Goal: Task Accomplishment & Management: Manage account settings

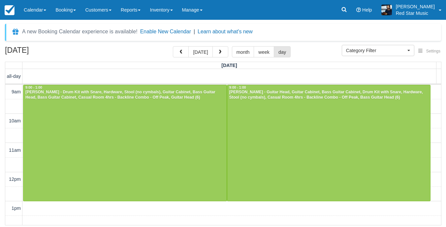
select select
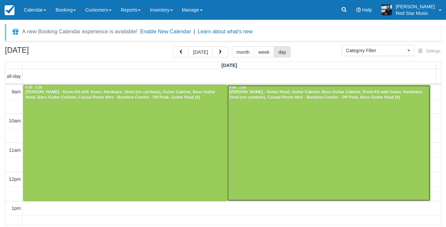
click at [289, 127] on div at bounding box center [328, 143] width 203 height 116
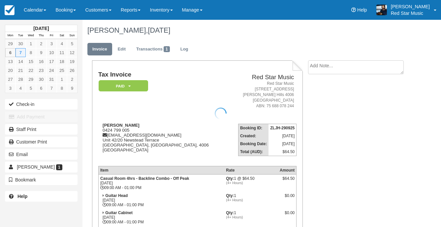
click at [106, 129] on div at bounding box center [220, 113] width 441 height 227
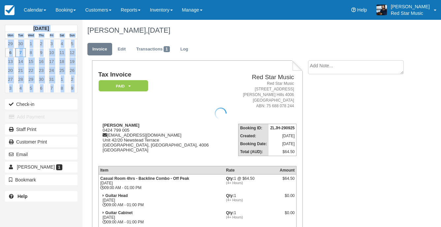
click at [106, 129] on div at bounding box center [220, 113] width 441 height 227
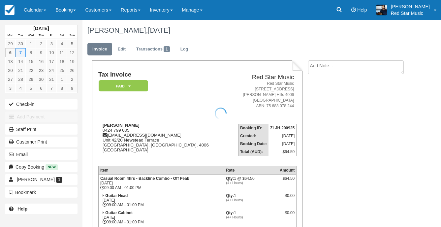
click at [108, 129] on div at bounding box center [220, 113] width 441 height 227
click at [109, 130] on div "[PERSON_NAME] 0424 799 005 [EMAIL_ADDRESS][DOMAIN_NAME] [STREET_ADDRESS] View o…" at bounding box center [163, 142] width 130 height 38
click at [109, 130] on div "Meleia Richardson 0424 799 005 meleiagrace@icloud.com Unit 42/20 Newstead Terra…" at bounding box center [163, 142] width 130 height 38
copy div "0424 799 005"
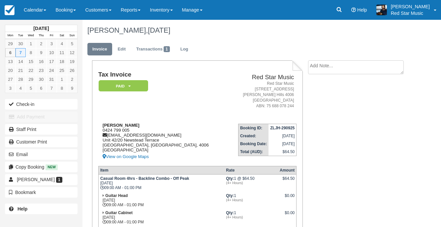
click at [111, 125] on strong "Meleia Richardson" at bounding box center [121, 125] width 37 height 5
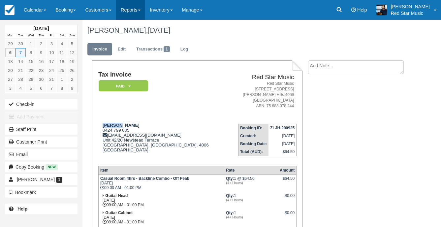
copy strong "Meleia"
click at [329, 70] on textarea at bounding box center [356, 78] width 96 height 37
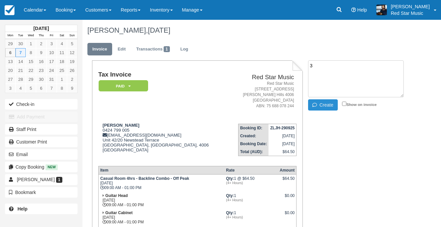
type textarea "3"
click at [320, 105] on button "Create" at bounding box center [323, 104] width 30 height 11
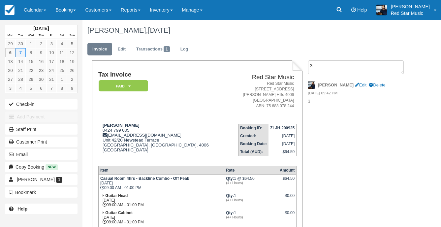
drag, startPoint x: 35, startPoint y: 8, endPoint x: 39, endPoint y: 20, distance: 12.6
click at [35, 8] on link "Calendar" at bounding box center [35, 10] width 32 height 20
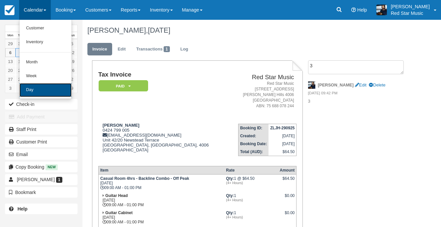
click at [31, 88] on link "Day" at bounding box center [45, 90] width 52 height 14
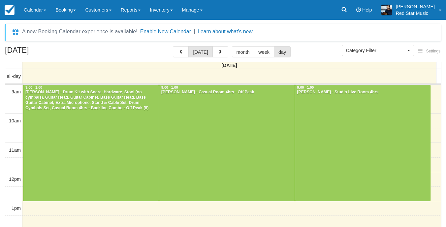
select select
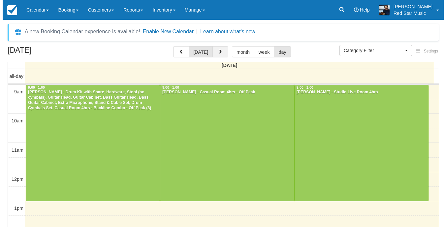
scroll to position [72, 0]
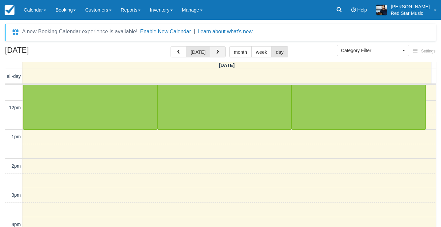
click at [215, 50] on span "button" at bounding box center [217, 52] width 5 height 5
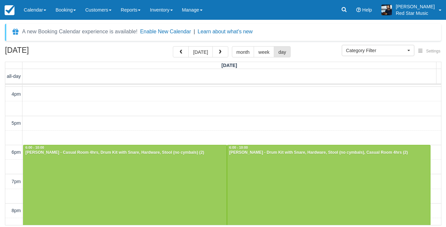
scroll to position [198, 0]
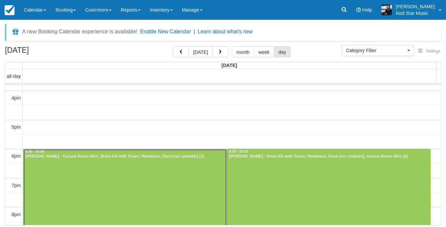
click at [141, 166] on div at bounding box center [124, 207] width 203 height 116
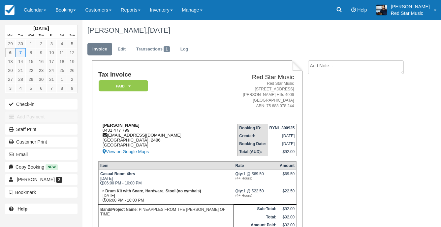
scroll to position [33, 0]
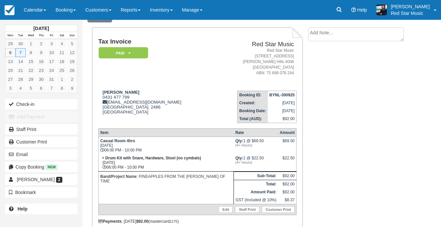
click at [324, 36] on textarea at bounding box center [356, 34] width 96 height 14
type textarea "2"
drag, startPoint x: 319, startPoint y: 71, endPoint x: 316, endPoint y: 73, distance: 3.8
click at [320, 71] on button "Create" at bounding box center [323, 71] width 30 height 11
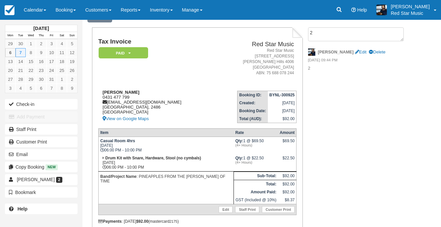
click at [105, 98] on div "James Doyle 0431 477 799 jsdoyle87@gmail.com New South Wales, 2486 Australia Vi…" at bounding box center [156, 106] width 116 height 33
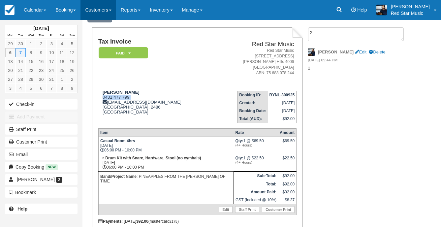
copy div "0431 477 799"
drag, startPoint x: 28, startPoint y: 10, endPoint x: 25, endPoint y: 20, distance: 10.6
click at [28, 10] on link "Calendar" at bounding box center [35, 10] width 32 height 20
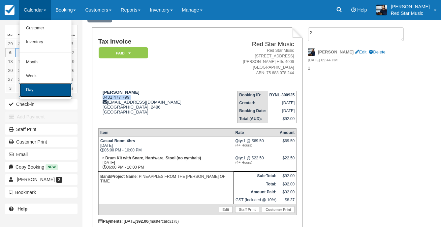
click at [32, 88] on link "Day" at bounding box center [45, 90] width 52 height 14
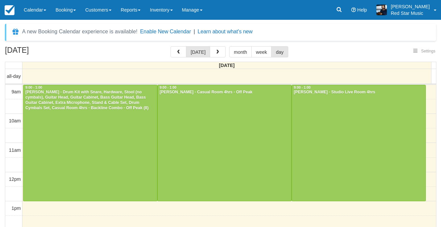
select select
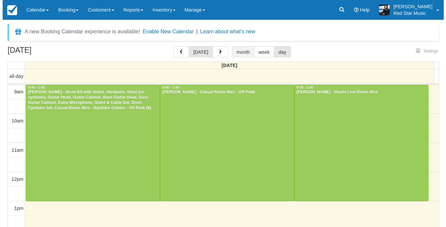
scroll to position [72, 0]
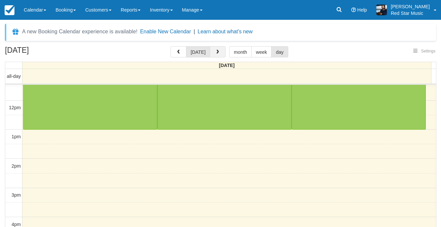
select select
click at [212, 48] on button "button" at bounding box center [218, 51] width 16 height 11
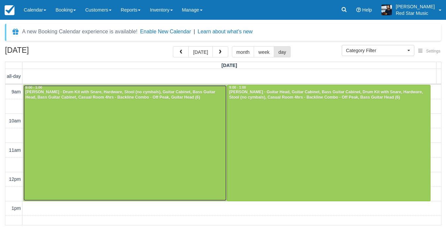
click at [135, 140] on div at bounding box center [124, 143] width 203 height 116
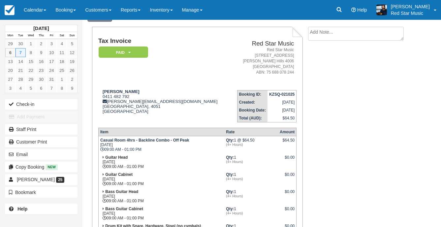
scroll to position [33, 0]
click at [334, 35] on textarea at bounding box center [356, 45] width 96 height 37
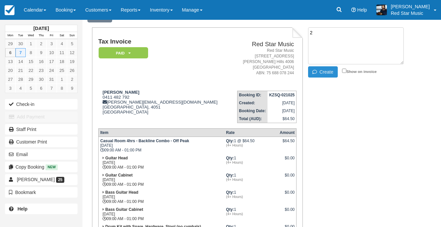
type textarea "2"
drag, startPoint x: 321, startPoint y: 69, endPoint x: 317, endPoint y: 67, distance: 4.3
click at [321, 69] on button "Create" at bounding box center [323, 71] width 30 height 11
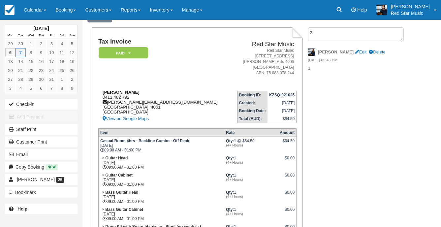
click at [108, 97] on div "Ann Rainbow 0411 482 792 ann@arainbow.com.au Queensland, 4051 Australia View on…" at bounding box center [164, 106] width 132 height 33
copy div "0411 482 792"
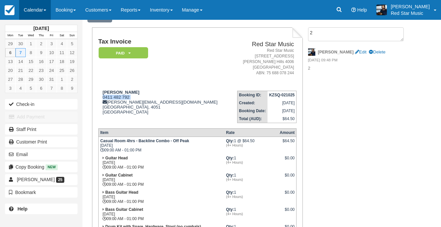
click at [33, 8] on link "Calendar" at bounding box center [35, 10] width 32 height 20
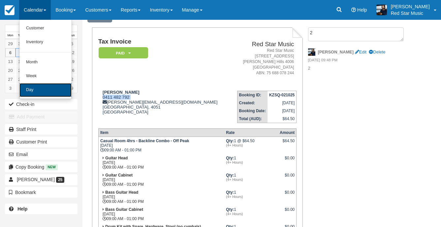
drag, startPoint x: 36, startPoint y: 91, endPoint x: 33, endPoint y: 87, distance: 4.0
click at [36, 91] on link "Day" at bounding box center [45, 90] width 52 height 14
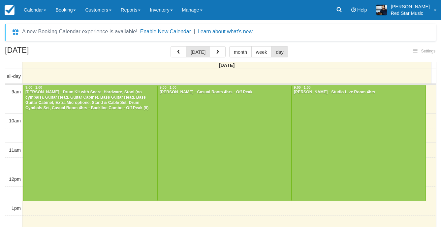
select select
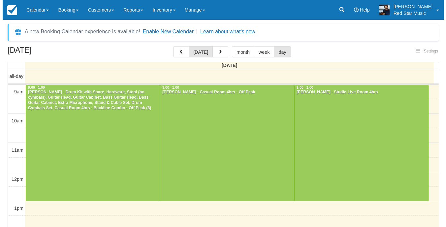
scroll to position [72, 0]
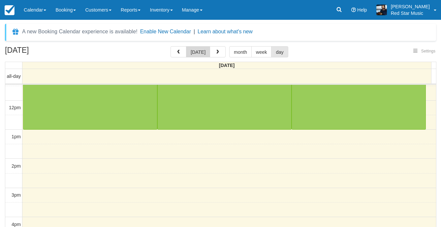
select select
click at [218, 49] on button "button" at bounding box center [218, 51] width 16 height 11
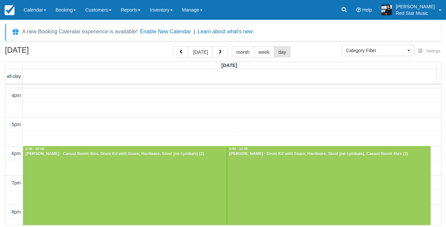
scroll to position [198, 0]
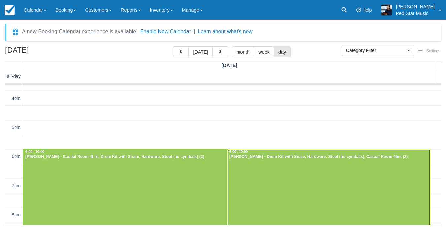
click at [327, 173] on div at bounding box center [328, 207] width 203 height 116
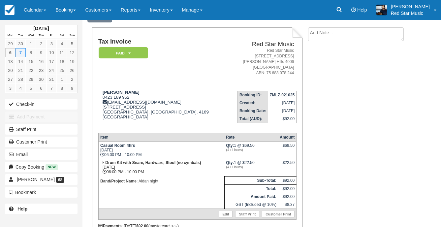
scroll to position [66, 0]
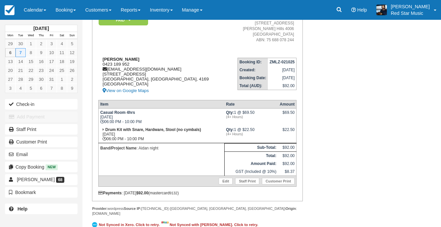
click at [106, 63] on div "Zachary Miller 0423 189 952 zmiller32@gmail.com 5/27 princess st Kangaroo point…" at bounding box center [162, 76] width 129 height 38
copy div "0423 189 952"
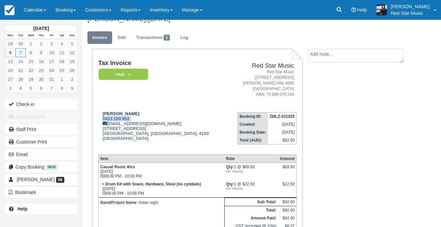
scroll to position [0, 0]
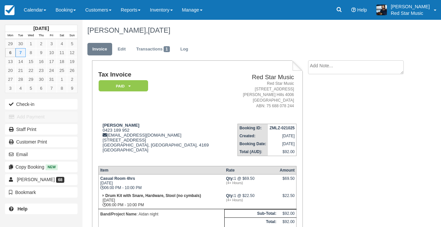
click at [330, 67] on textarea at bounding box center [356, 67] width 96 height 14
type textarea "SLR"
click at [323, 105] on button "Create" at bounding box center [323, 104] width 30 height 11
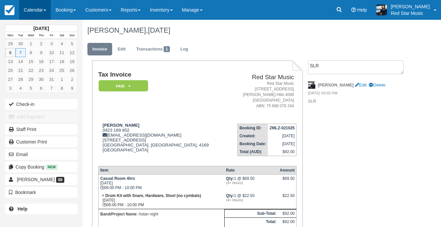
click at [33, 10] on link "Calendar" at bounding box center [35, 10] width 32 height 20
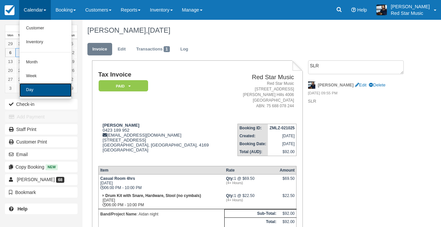
click at [42, 84] on link "Day" at bounding box center [45, 90] width 52 height 14
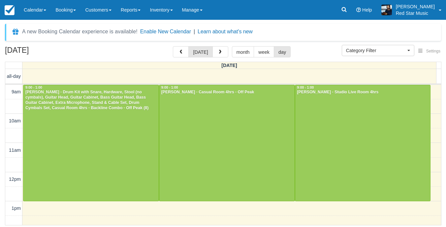
select select
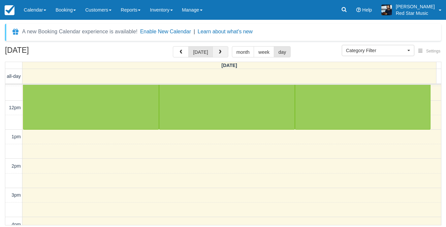
click at [217, 49] on button "button" at bounding box center [220, 51] width 16 height 11
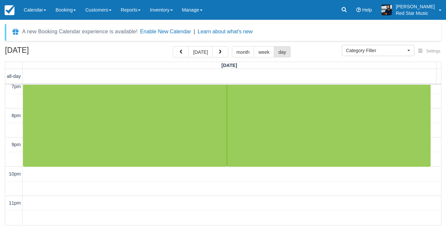
scroll to position [231, 0]
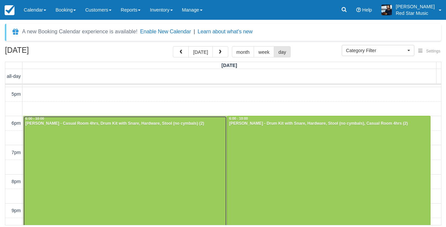
click at [93, 157] on div at bounding box center [124, 174] width 203 height 116
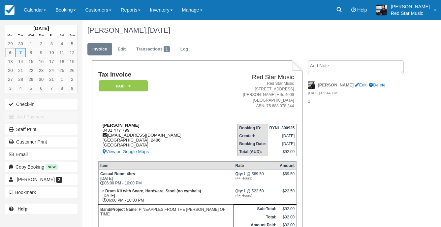
click at [104, 129] on div "James Doyle 0431 477 799 jsdoyle87@gmail.com New South Wales, 2486 Australia Vi…" at bounding box center [156, 139] width 116 height 33
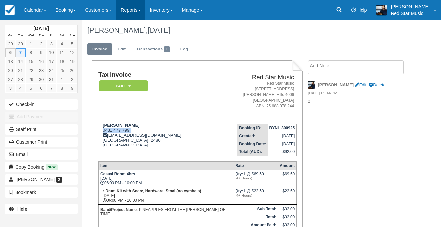
copy div "0431 477 799"
click at [24, 9] on link "Calendar" at bounding box center [35, 10] width 32 height 20
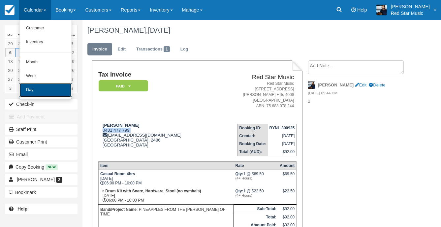
click at [41, 91] on link "Day" at bounding box center [45, 90] width 52 height 14
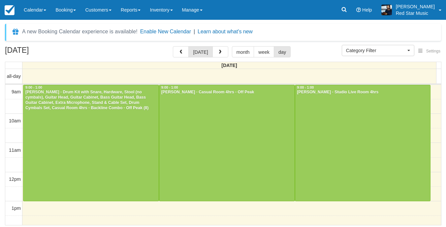
select select
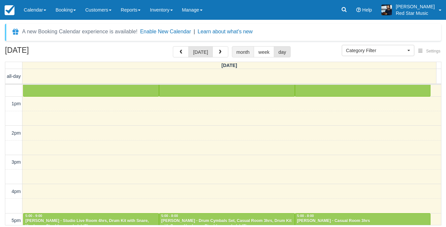
scroll to position [138, 0]
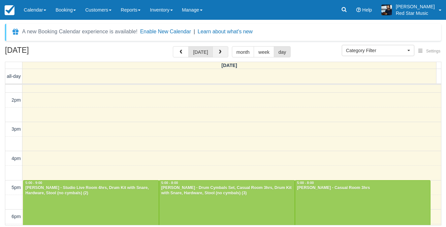
click at [222, 50] on button "button" at bounding box center [220, 51] width 16 height 11
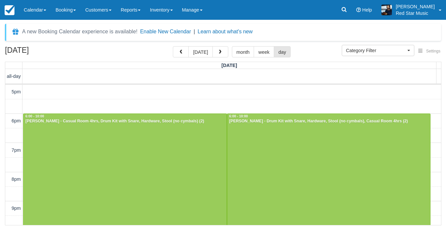
scroll to position [132, 0]
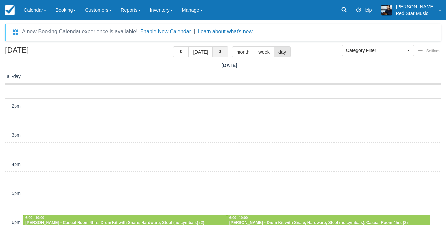
click at [221, 49] on button "button" at bounding box center [220, 51] width 16 height 11
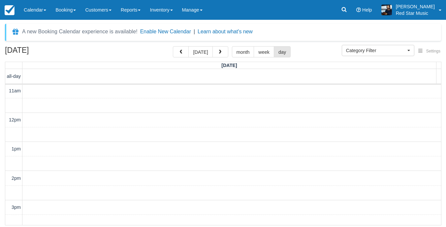
scroll to position [238, 0]
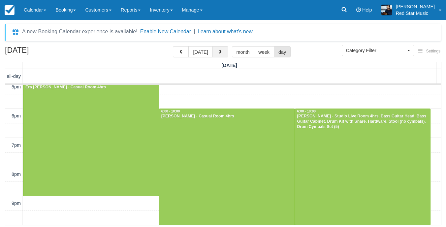
click at [214, 50] on button "button" at bounding box center [220, 51] width 16 height 11
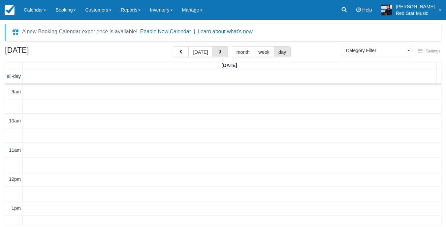
click at [214, 50] on button "button" at bounding box center [220, 51] width 16 height 11
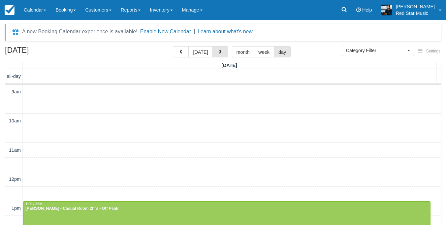
click at [214, 50] on button "button" at bounding box center [220, 51] width 16 height 11
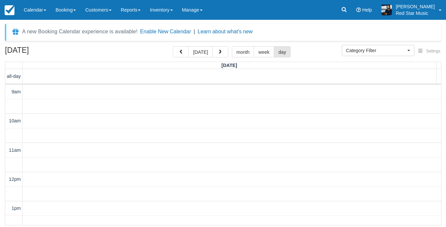
scroll to position [238, 0]
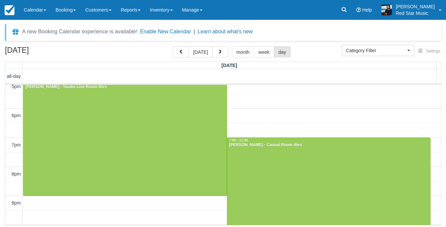
click at [214, 50] on button "button" at bounding box center [220, 51] width 16 height 11
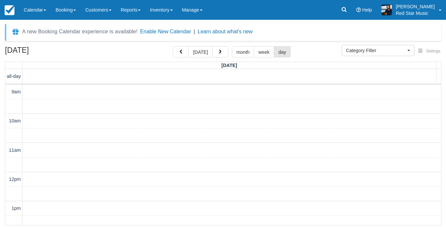
scroll to position [209, 0]
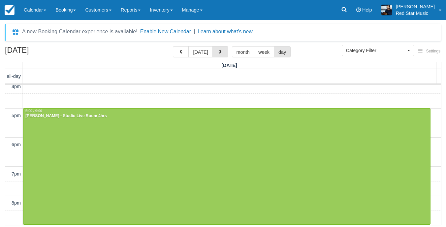
click at [214, 50] on button "button" at bounding box center [220, 51] width 16 height 11
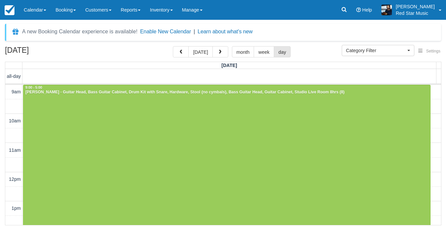
scroll to position [93, 0]
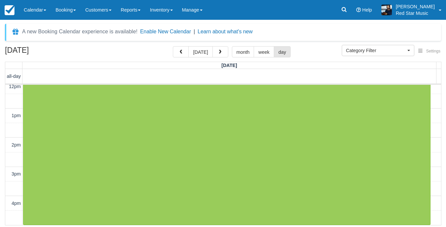
click at [214, 50] on button "button" at bounding box center [220, 51] width 16 height 11
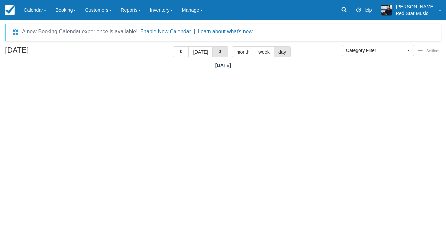
click at [214, 50] on button "button" at bounding box center [220, 51] width 16 height 11
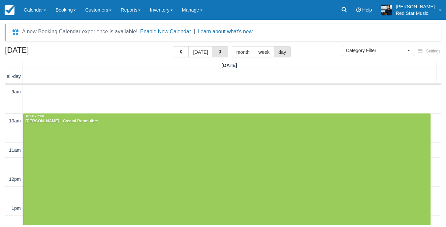
click at [214, 50] on button "button" at bounding box center [220, 51] width 16 height 11
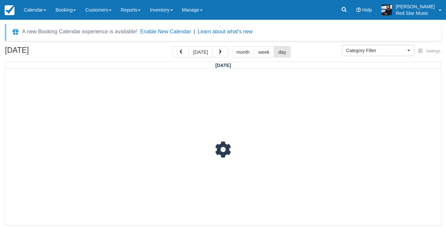
click at [214, 50] on button "button" at bounding box center [220, 51] width 16 height 11
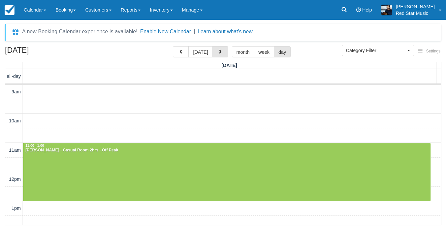
click at [214, 50] on button "button" at bounding box center [220, 51] width 16 height 11
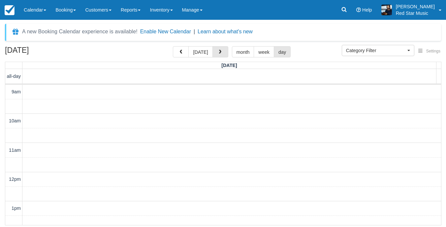
click at [214, 50] on button "button" at bounding box center [220, 51] width 16 height 11
click at [217, 48] on button "button" at bounding box center [220, 51] width 16 height 11
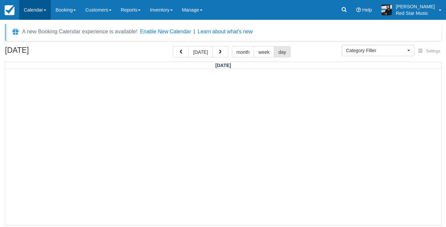
click at [36, 10] on link "Calendar" at bounding box center [35, 10] width 32 height 20
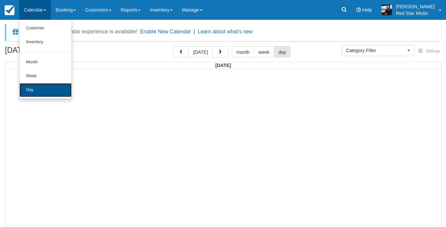
click at [36, 87] on link "Day" at bounding box center [45, 90] width 52 height 14
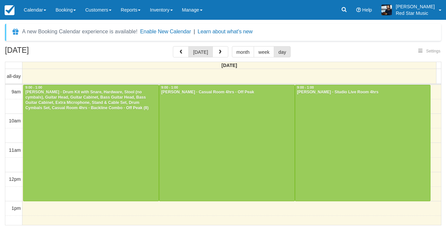
select select
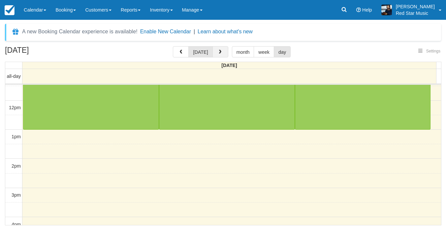
select select
click at [216, 49] on button "button" at bounding box center [220, 51] width 16 height 11
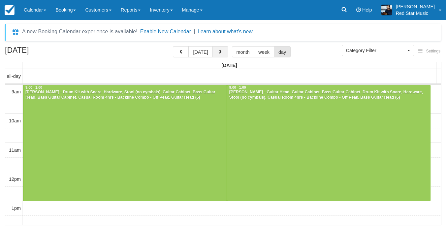
scroll to position [297, 0]
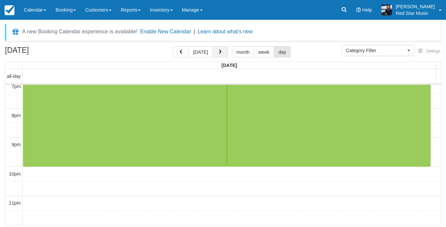
click at [216, 49] on button "button" at bounding box center [220, 51] width 16 height 11
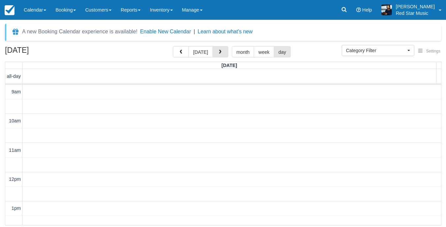
click at [216, 49] on button "button" at bounding box center [220, 51] width 16 height 11
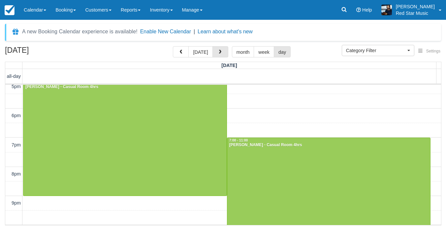
click at [218, 50] on span "button" at bounding box center [220, 52] width 5 height 5
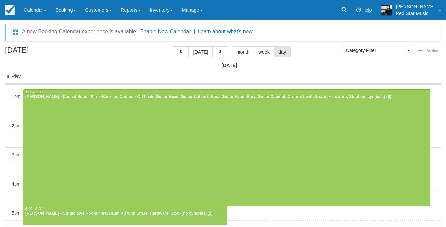
scroll to position [103, 0]
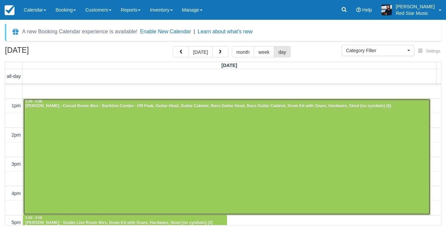
click at [130, 140] on div at bounding box center [226, 157] width 407 height 116
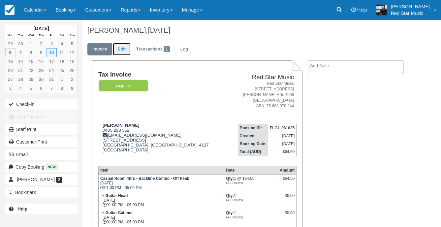
click at [121, 47] on link "Edit" at bounding box center [122, 49] width 18 height 13
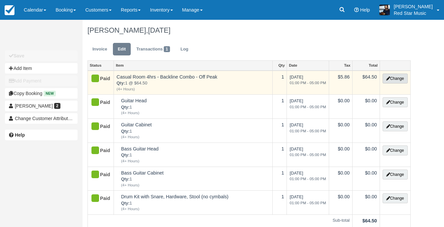
click at [393, 77] on button "Change" at bounding box center [394, 79] width 25 height 10
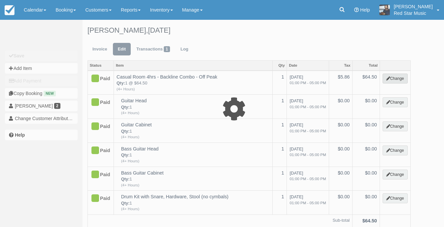
select select "5"
type input "64.50"
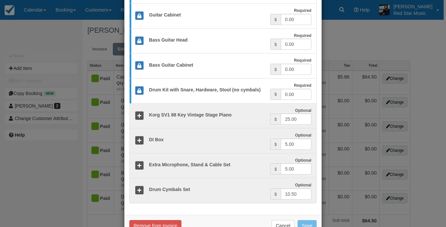
scroll to position [225, 0]
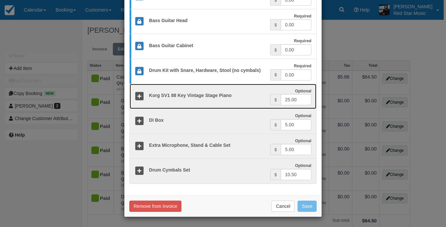
click at [141, 95] on icon at bounding box center [140, 97] width 10 height 10
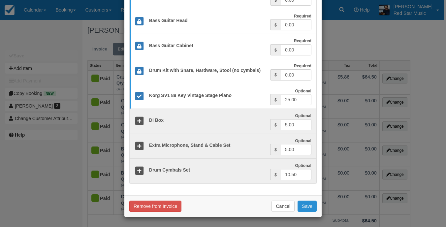
click at [306, 208] on button "Save" at bounding box center [306, 206] width 19 height 11
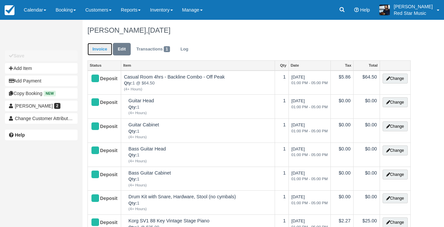
click at [98, 45] on link "Invoice" at bounding box center [99, 49] width 25 height 13
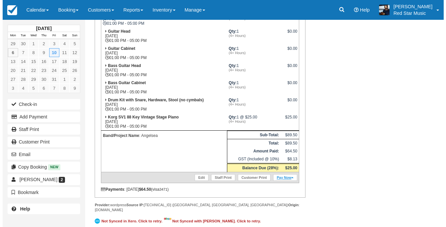
scroll to position [165, 0]
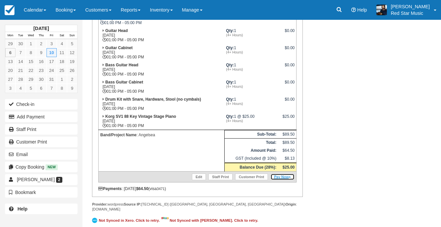
click at [283, 175] on link "Pay Now" at bounding box center [282, 176] width 24 height 7
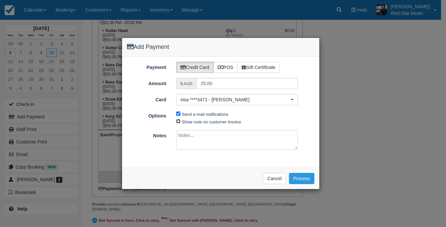
drag, startPoint x: 178, startPoint y: 120, endPoint x: 188, endPoint y: 148, distance: 29.9
click at [178, 120] on input "Show note on customer invoice" at bounding box center [178, 121] width 4 height 4
checkbox input "true"
click at [189, 142] on textarea at bounding box center [237, 140] width 122 height 20
type textarea "Korg SV1 added by request."
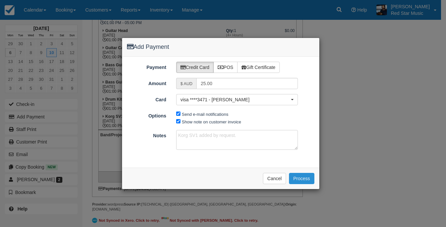
click at [308, 176] on button "Process" at bounding box center [301, 178] width 25 height 11
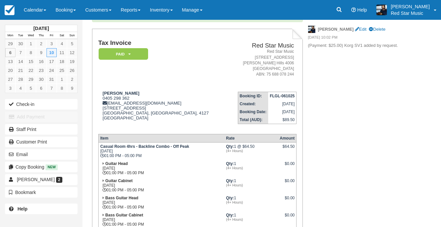
scroll to position [66, 0]
